Goal: Task Accomplishment & Management: Use online tool/utility

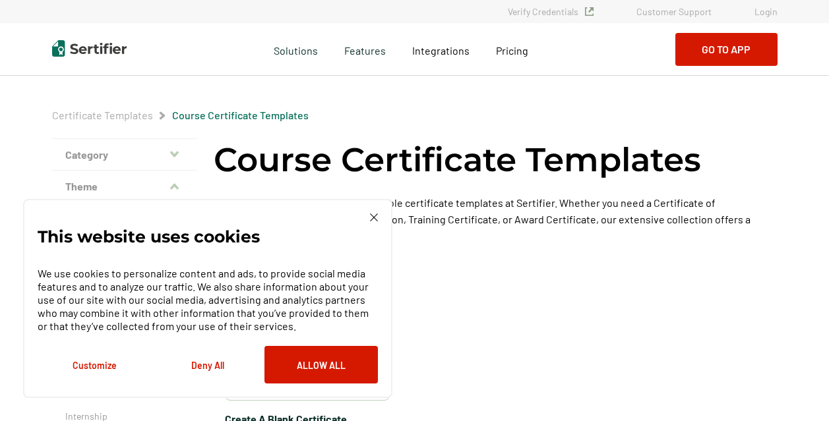
click at [763, 7] on link "Login" at bounding box center [765, 11] width 23 height 11
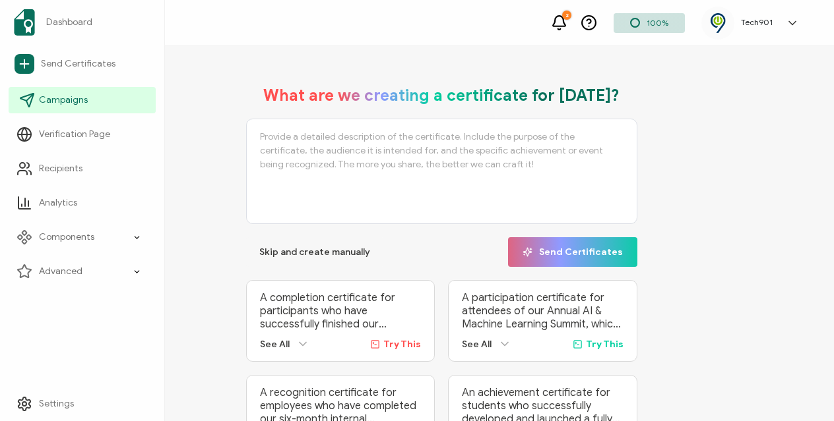
click at [80, 96] on span "Campaigns" at bounding box center [63, 100] width 49 height 13
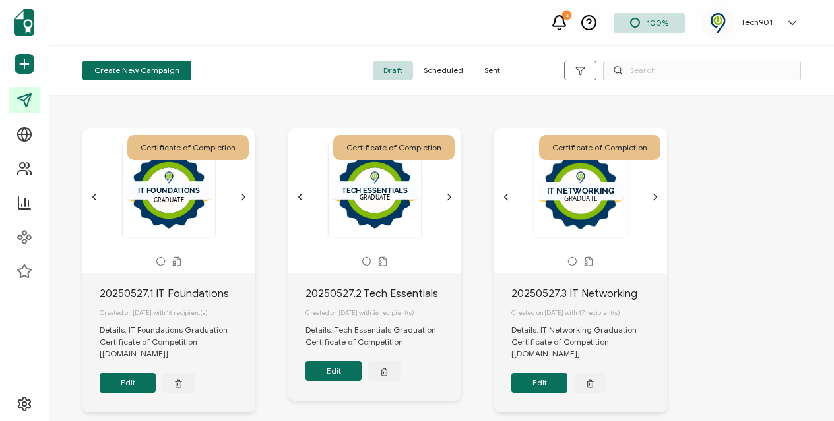
click at [235, 197] on div ".uuid-ceb03570-1660-4740-82ab-af7258854729{}.uuid-f3083ff4-b01a-47e2-9ea8-a0f2e…" at bounding box center [169, 191] width 138 height 94
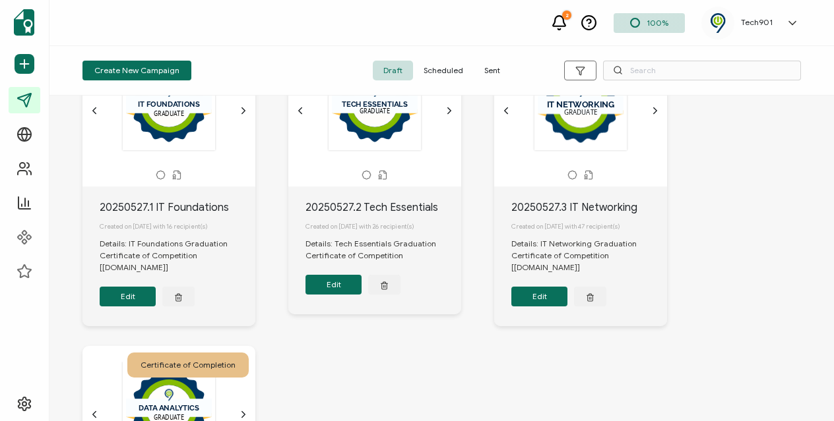
scroll to position [65, 0]
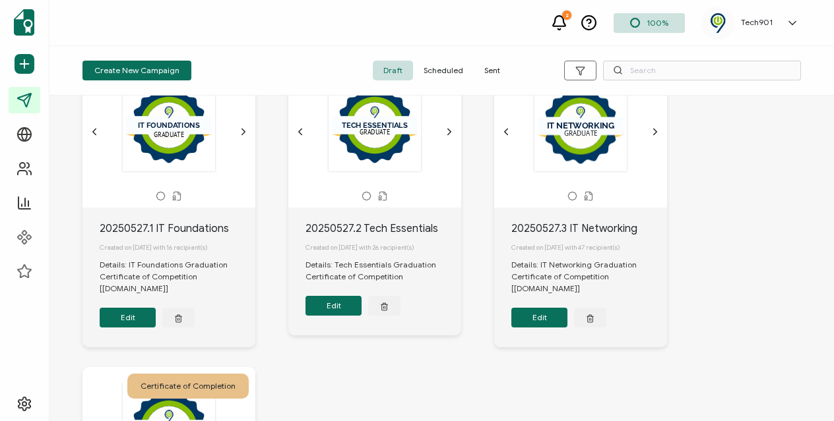
click at [176, 195] on icon at bounding box center [177, 196] width 10 height 10
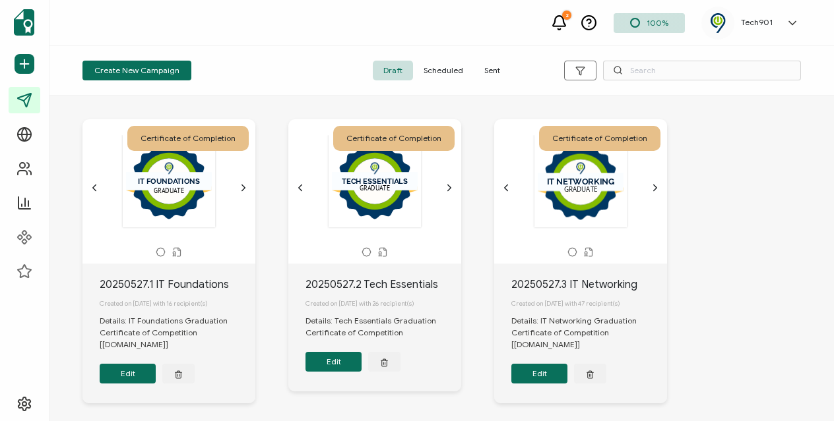
scroll to position [9, 0]
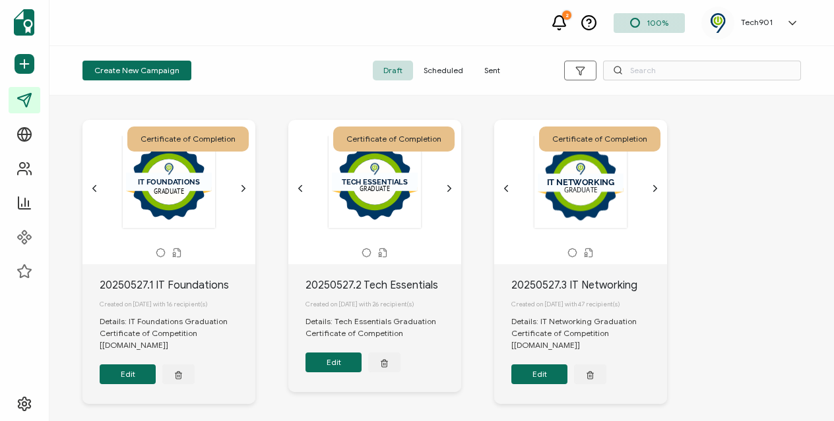
click at [241, 191] on icon "chevron forward outline" at bounding box center [243, 188] width 11 height 11
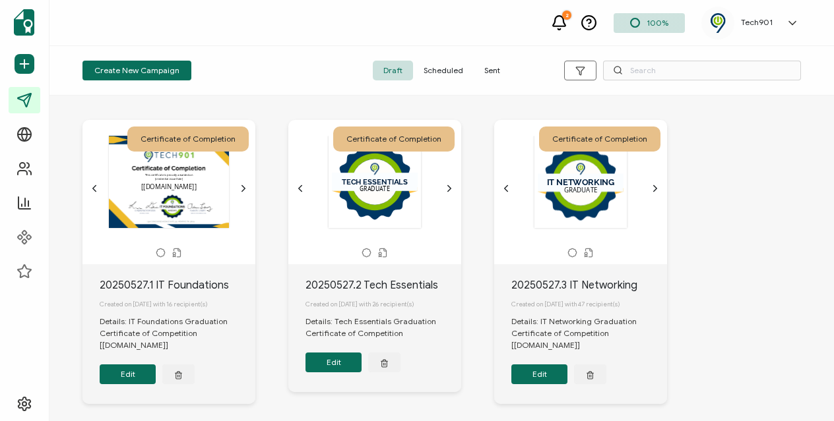
click at [446, 188] on icon "chevron forward outline" at bounding box center [449, 188] width 11 height 11
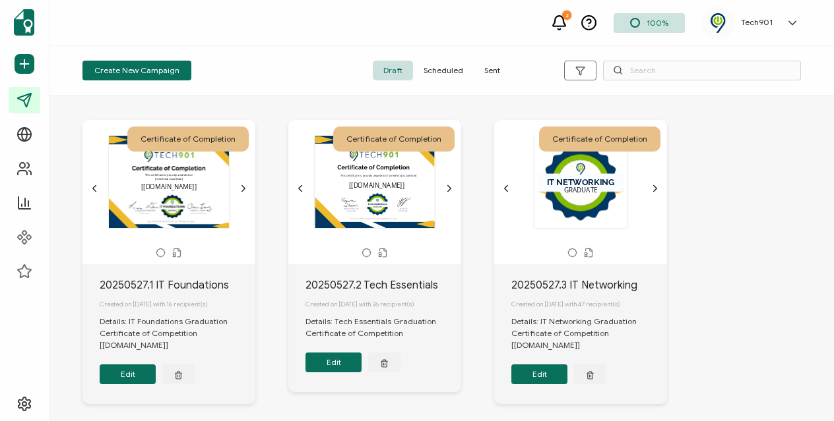
click at [652, 187] on icon "chevron forward outline" at bounding box center [655, 188] width 11 height 11
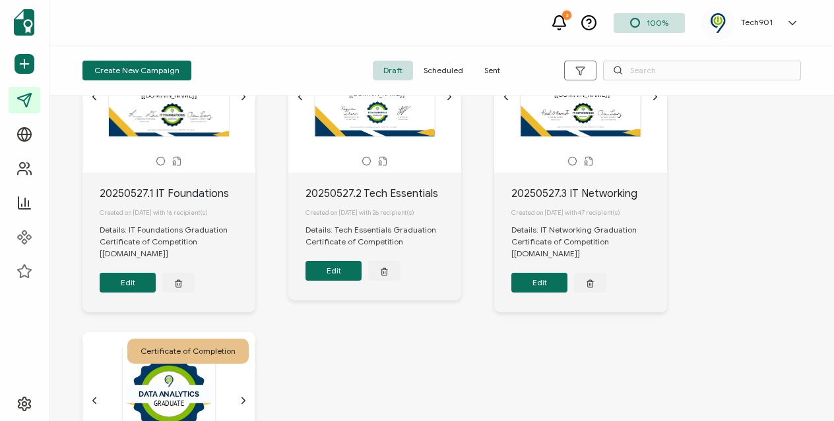
scroll to position [186, 0]
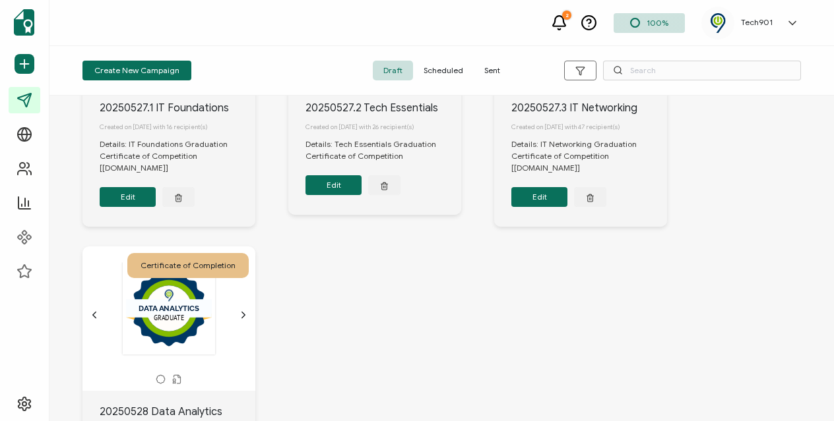
click at [240, 321] on icon "chevron forward outline" at bounding box center [243, 315] width 11 height 11
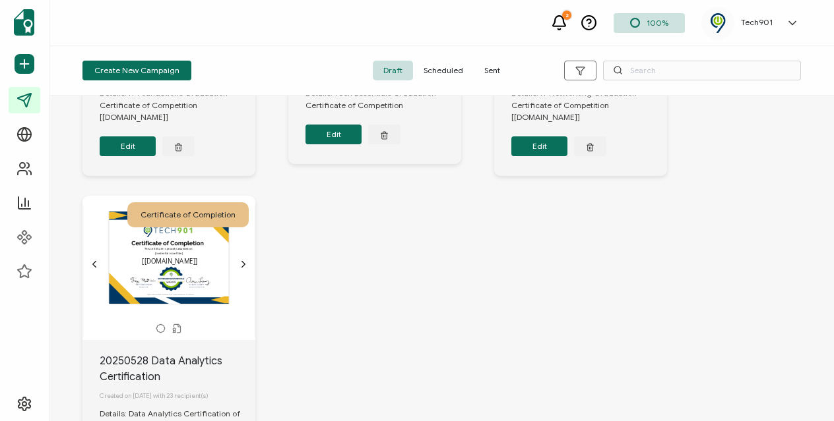
scroll to position [235, 0]
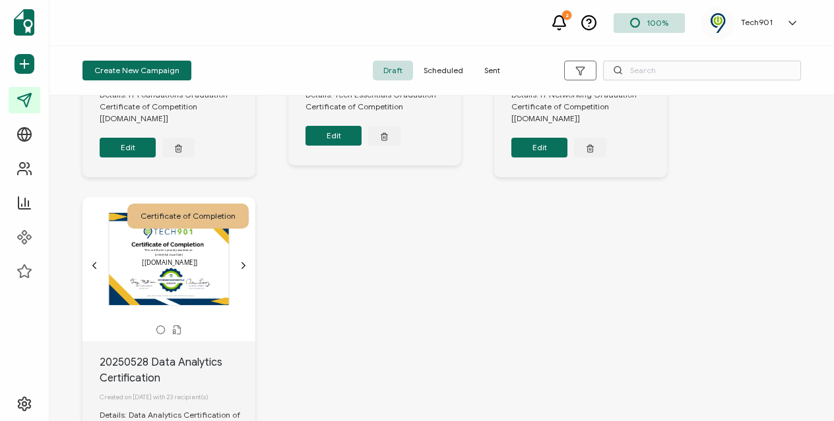
click at [150, 273] on div "The recipient’s full name, which will be automatically filled based on the info…" at bounding box center [169, 259] width 138 height 92
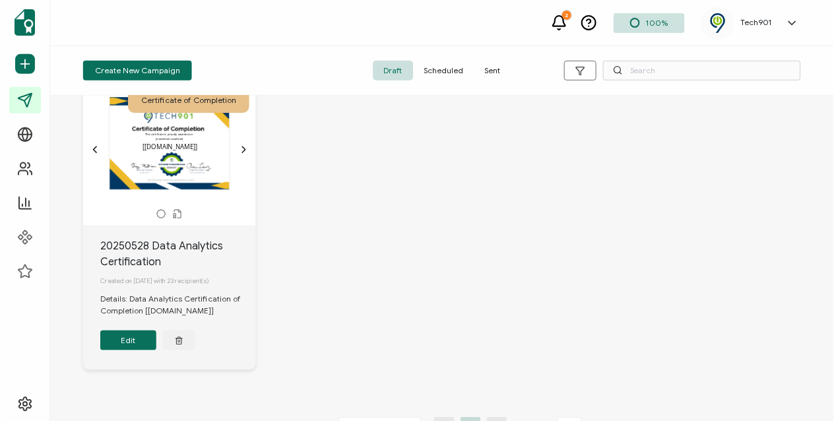
scroll to position [356, 0]
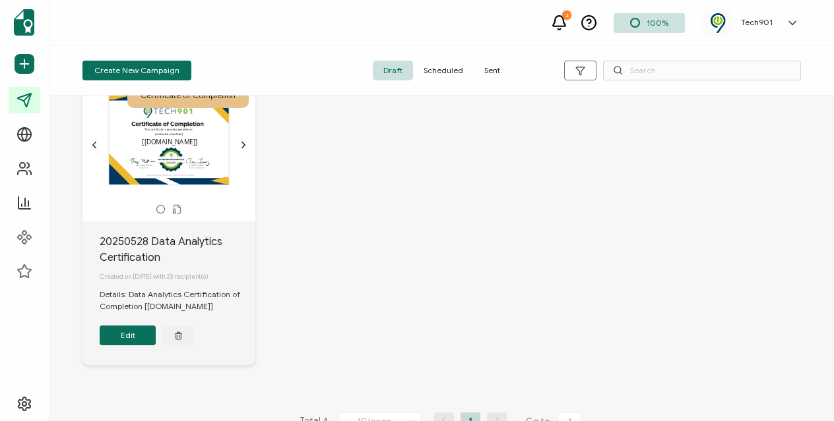
click at [126, 346] on button "Edit" at bounding box center [128, 336] width 56 height 20
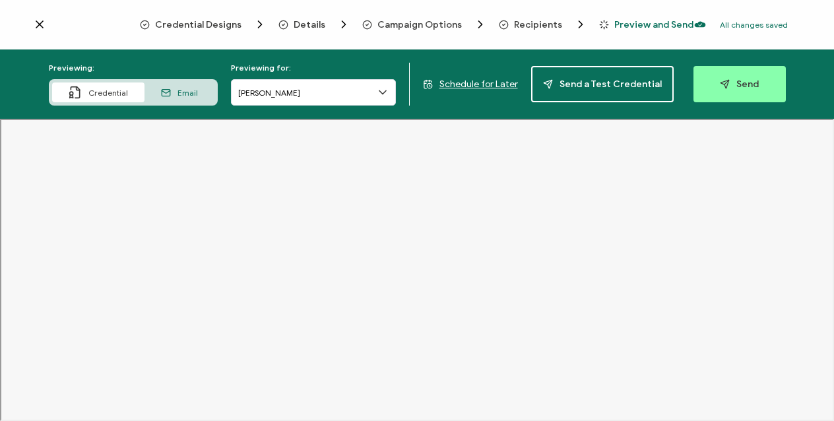
click at [38, 25] on icon at bounding box center [39, 24] width 7 height 7
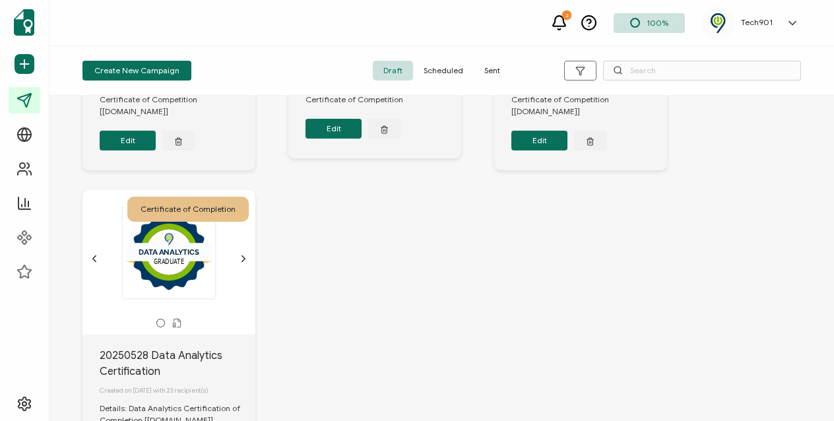
scroll to position [314, 0]
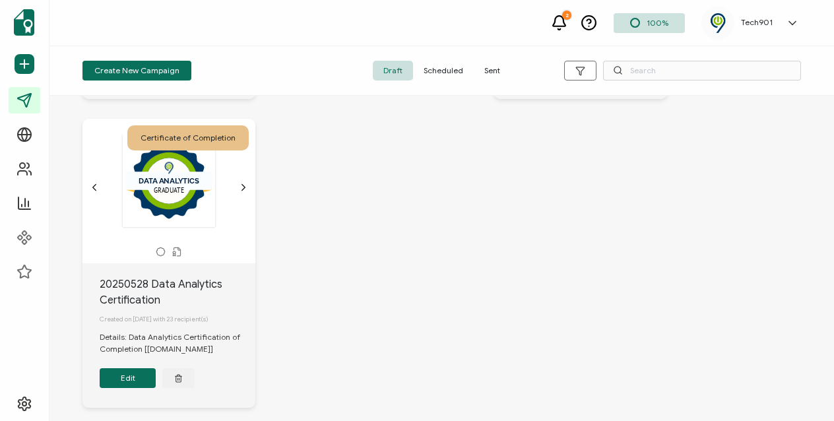
click at [127, 381] on button "Edit" at bounding box center [128, 378] width 56 height 20
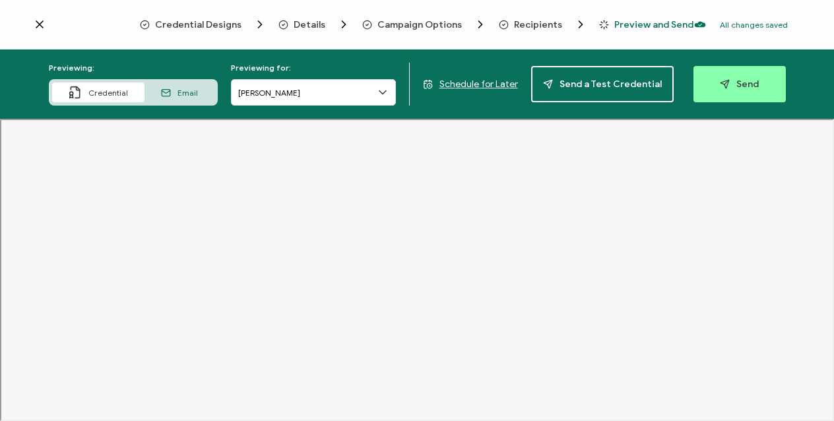
click at [423, 25] on span "Campaign Options" at bounding box center [419, 25] width 84 height 10
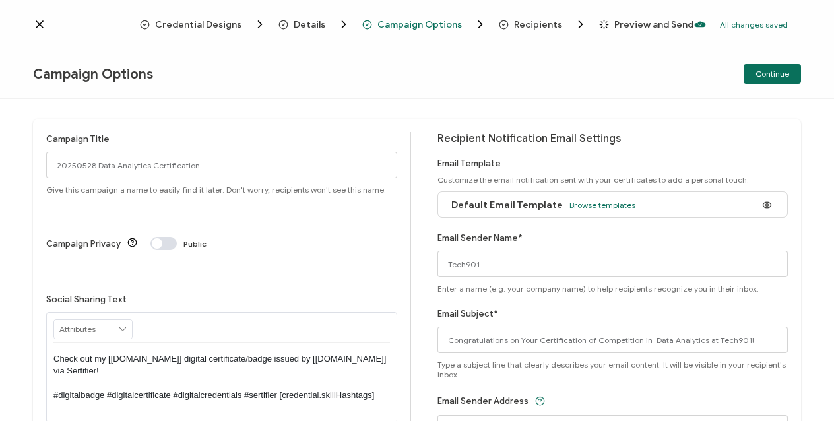
click at [307, 30] on span "Details" at bounding box center [309, 25] width 32 height 10
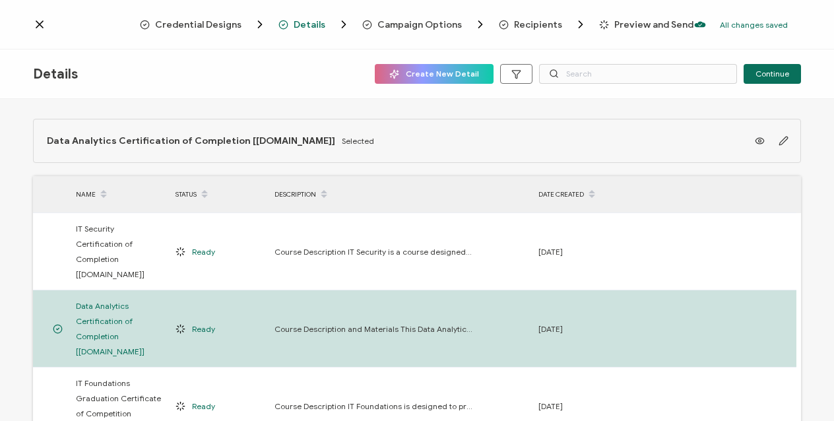
click at [214, 21] on span "Credential Designs" at bounding box center [198, 25] width 86 height 10
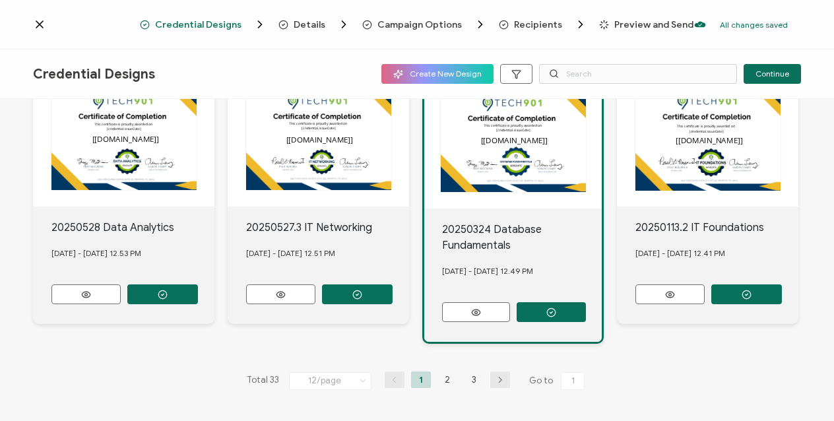
scroll to position [715, 0]
click at [198, 284] on button "button" at bounding box center [162, 294] width 71 height 20
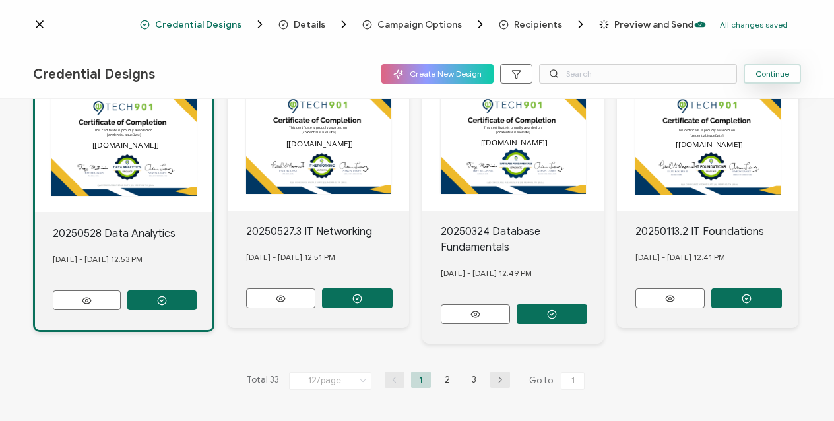
click at [773, 80] on button "Continue" at bounding box center [771, 74] width 57 height 20
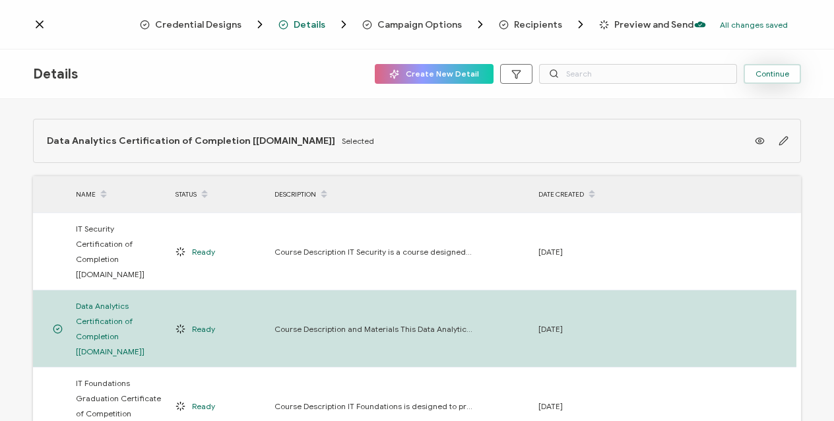
click at [765, 72] on span "Continue" at bounding box center [772, 74] width 34 height 8
